Goal: Information Seeking & Learning: Find specific fact

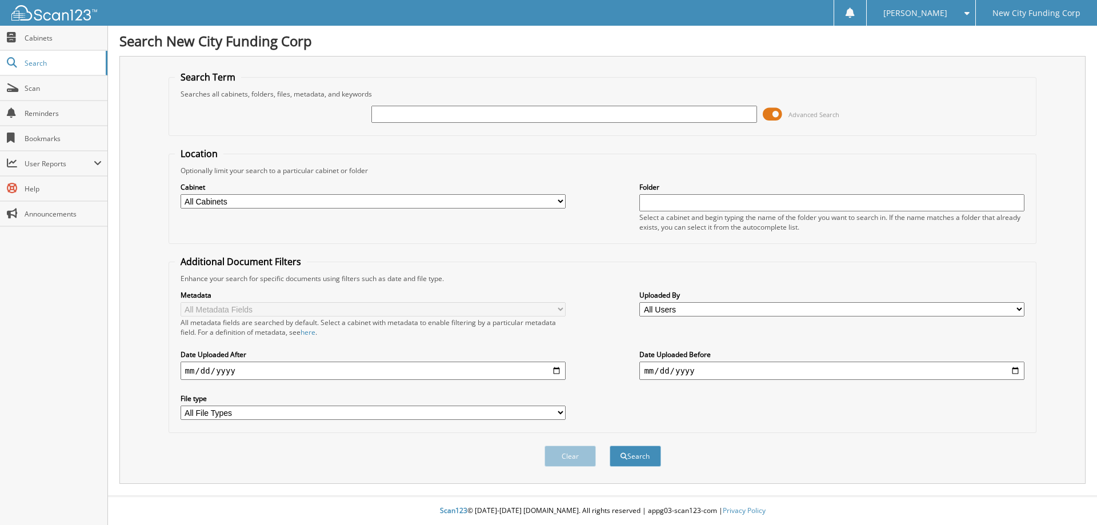
click at [499, 115] on input "text" at bounding box center [563, 114] width 385 height 17
type input "326324"
click at [609, 445] on button "Search" at bounding box center [634, 455] width 51 height 21
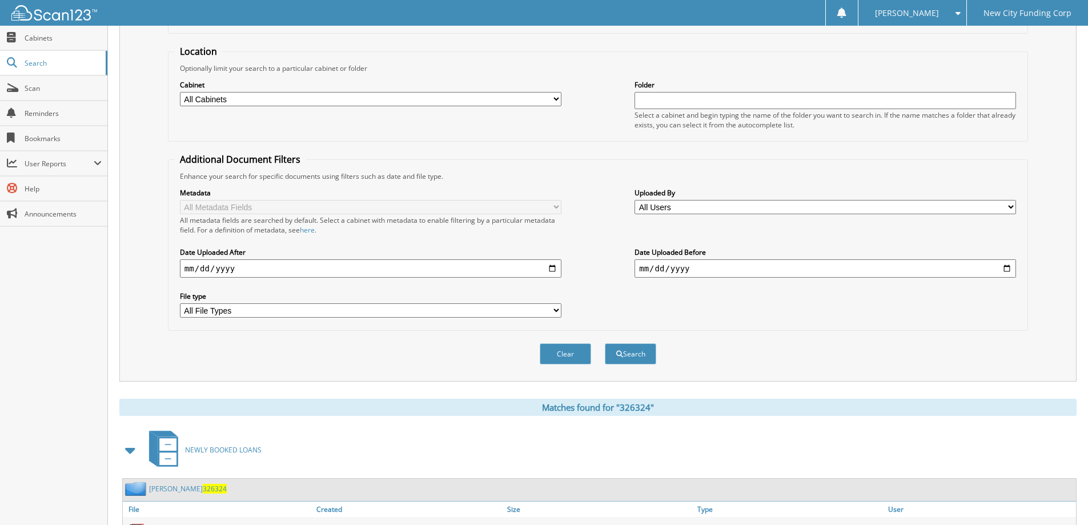
scroll to position [177, 0]
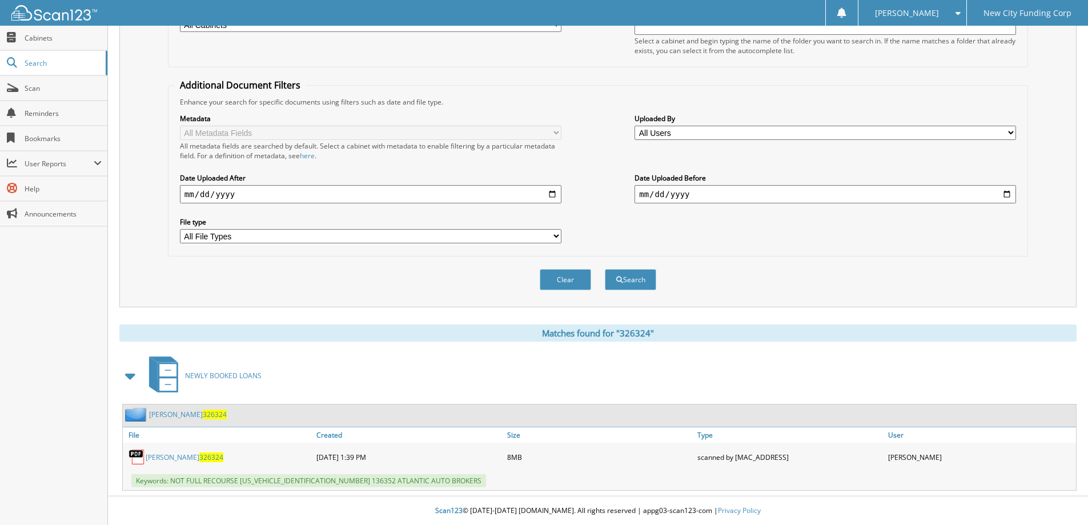
click at [190, 455] on link "[PERSON_NAME] 326324" at bounding box center [185, 457] width 78 height 10
